Goal: Navigation & Orientation: Find specific page/section

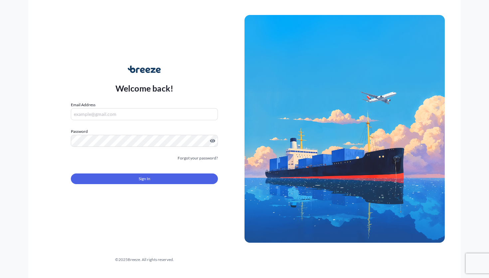
click at [127, 116] on input "Email Address" at bounding box center [144, 114] width 147 height 12
click at [122, 116] on input "Email Address" at bounding box center [144, 114] width 147 height 12
type input "[EMAIL_ADDRESS][DOMAIN_NAME]"
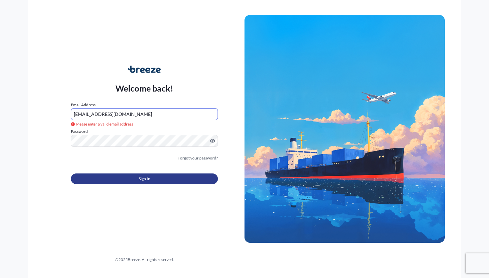
click at [148, 179] on span "Sign In" at bounding box center [145, 178] width 12 height 7
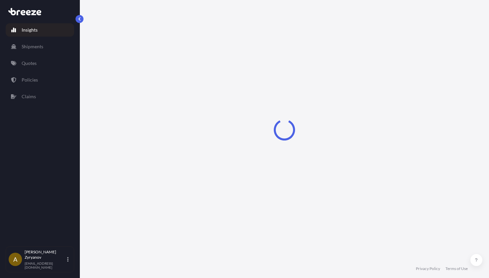
select select "2025"
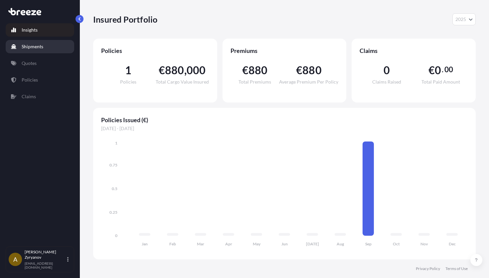
click at [39, 45] on p "Shipments" at bounding box center [33, 46] width 22 height 7
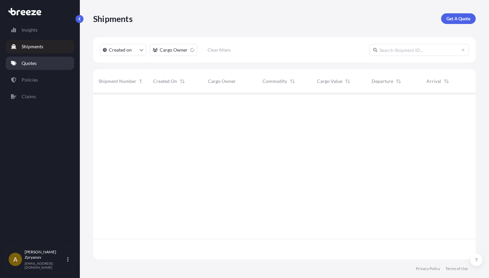
scroll to position [190, 383]
click at [38, 61] on link "Quotes" at bounding box center [40, 63] width 69 height 13
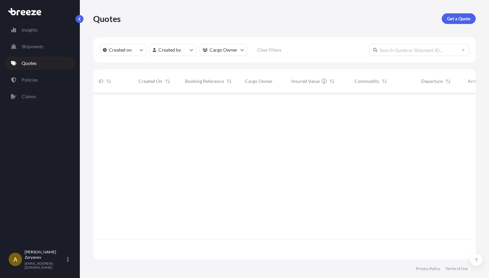
scroll to position [190, 383]
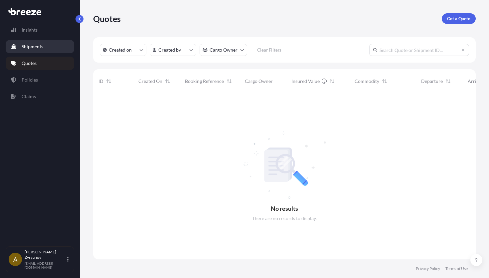
click at [38, 41] on link "Shipments" at bounding box center [40, 46] width 69 height 13
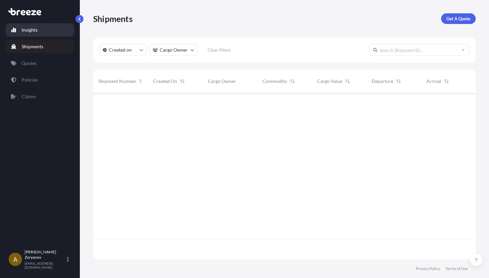
scroll to position [190, 383]
click at [39, 30] on link "Insights" at bounding box center [40, 29] width 69 height 13
select select "2025"
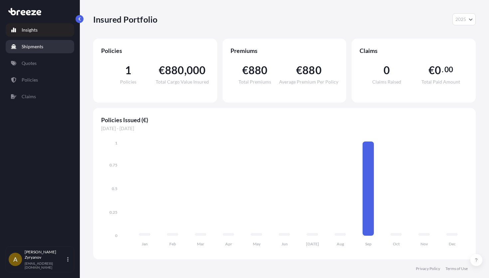
click at [35, 46] on p "Shipments" at bounding box center [33, 46] width 22 height 7
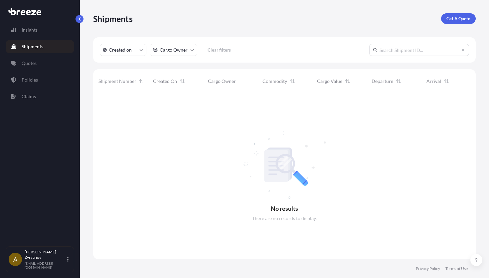
scroll to position [190, 383]
click at [22, 29] on p "Insights" at bounding box center [30, 30] width 16 height 7
select select "2025"
